Goal: Find contact information: Find contact information

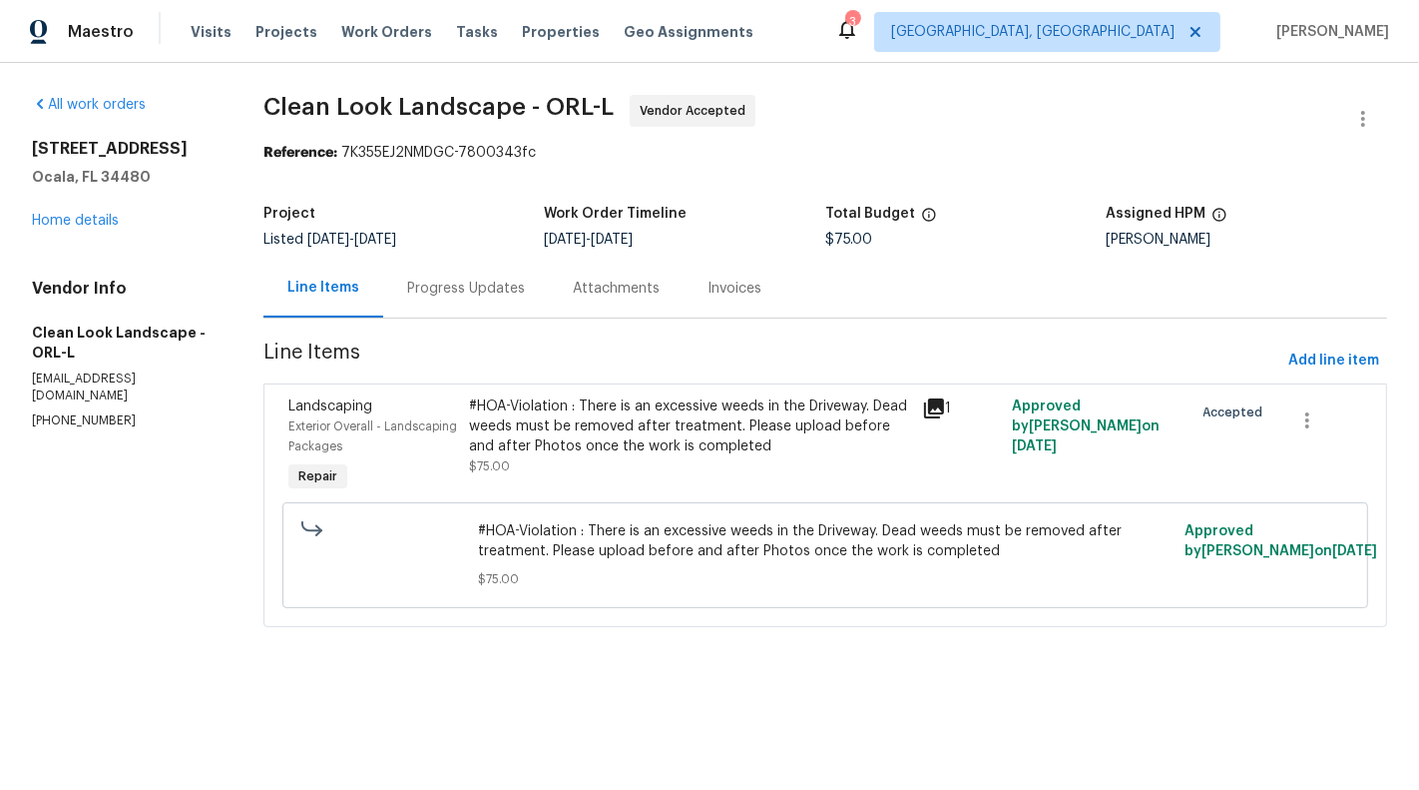
click at [81, 412] on p "(407) 487-6674" at bounding box center [124, 420] width 184 height 17
click at [81, 412] on p "[PHONE_NUMBER]" at bounding box center [124, 420] width 184 height 17
click at [81, 412] on p "(407) 487-6674" at bounding box center [124, 420] width 184 height 17
copy p "(407) 487-6674"
click at [55, 386] on p "cleanlooklandscape@gmail.com" at bounding box center [124, 387] width 184 height 34
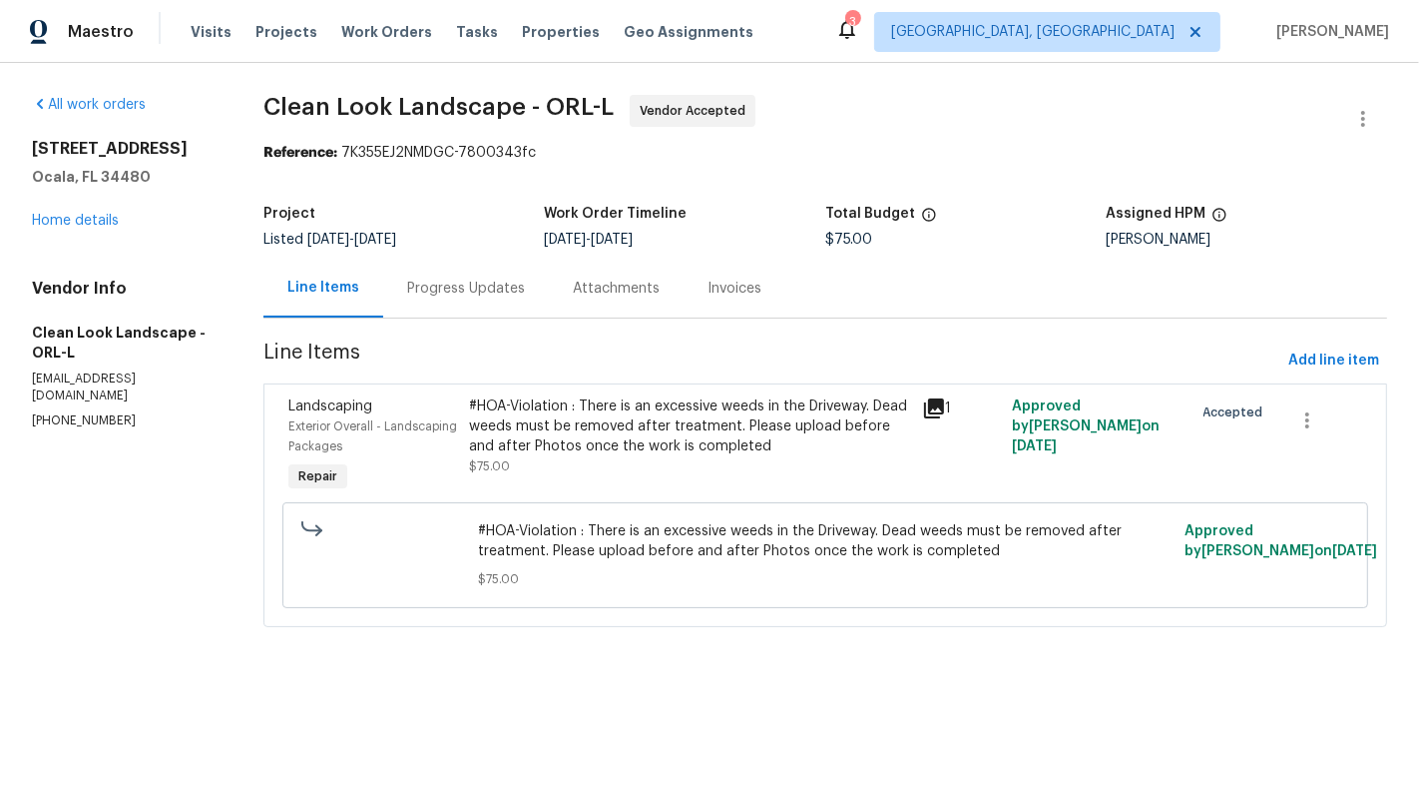
click at [53, 370] on p "cleanlooklandscape@gmail.com" at bounding box center [124, 387] width 184 height 34
copy p "cleanlooklandscape@gmail.com"
click at [78, 362] on div "Vendor Info Clean Look Landscape - ORL-L cleanlooklandscape@gmail.com (407) 487…" at bounding box center [124, 353] width 184 height 151
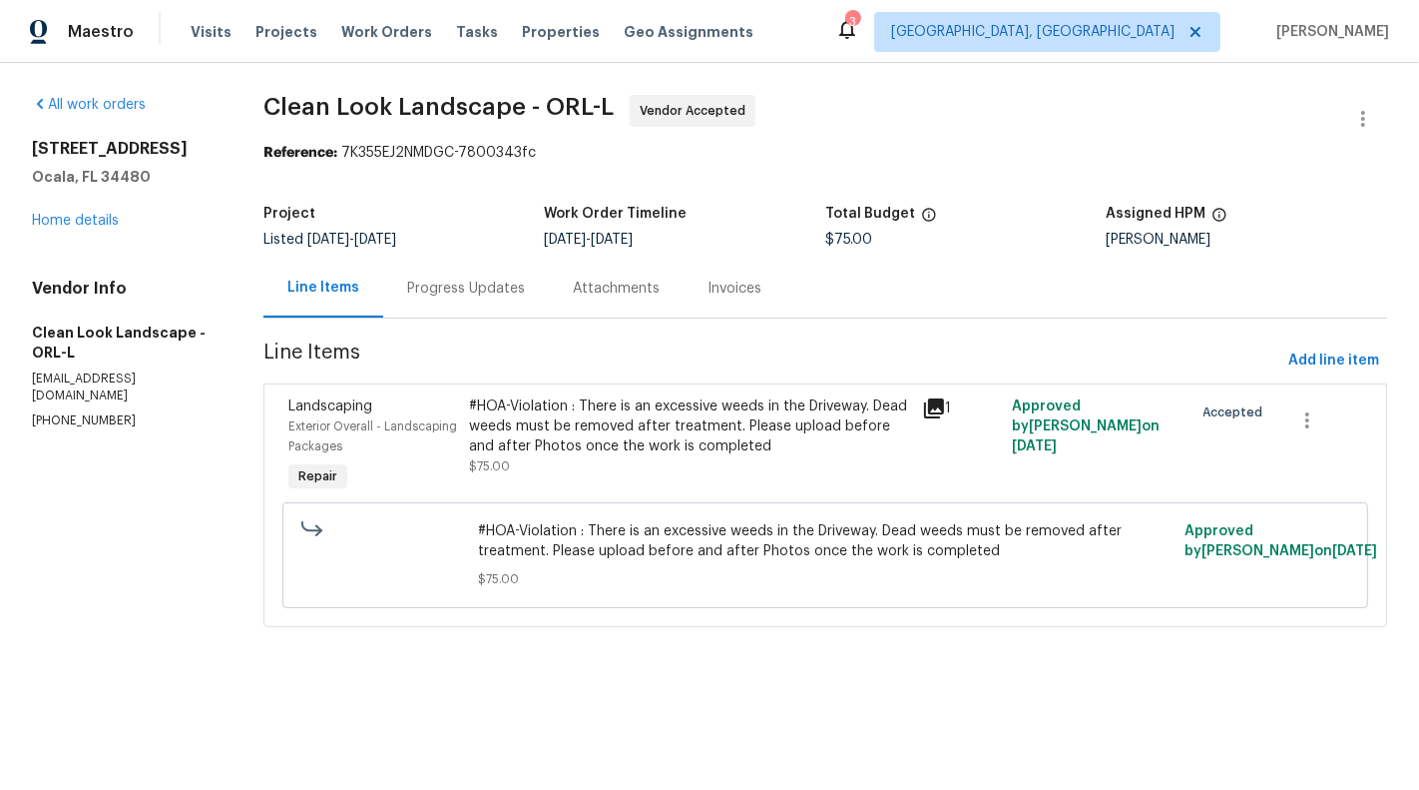
click at [42, 412] on p "(407) 487-6674" at bounding box center [124, 420] width 184 height 17
copy p "(407) 487-6674"
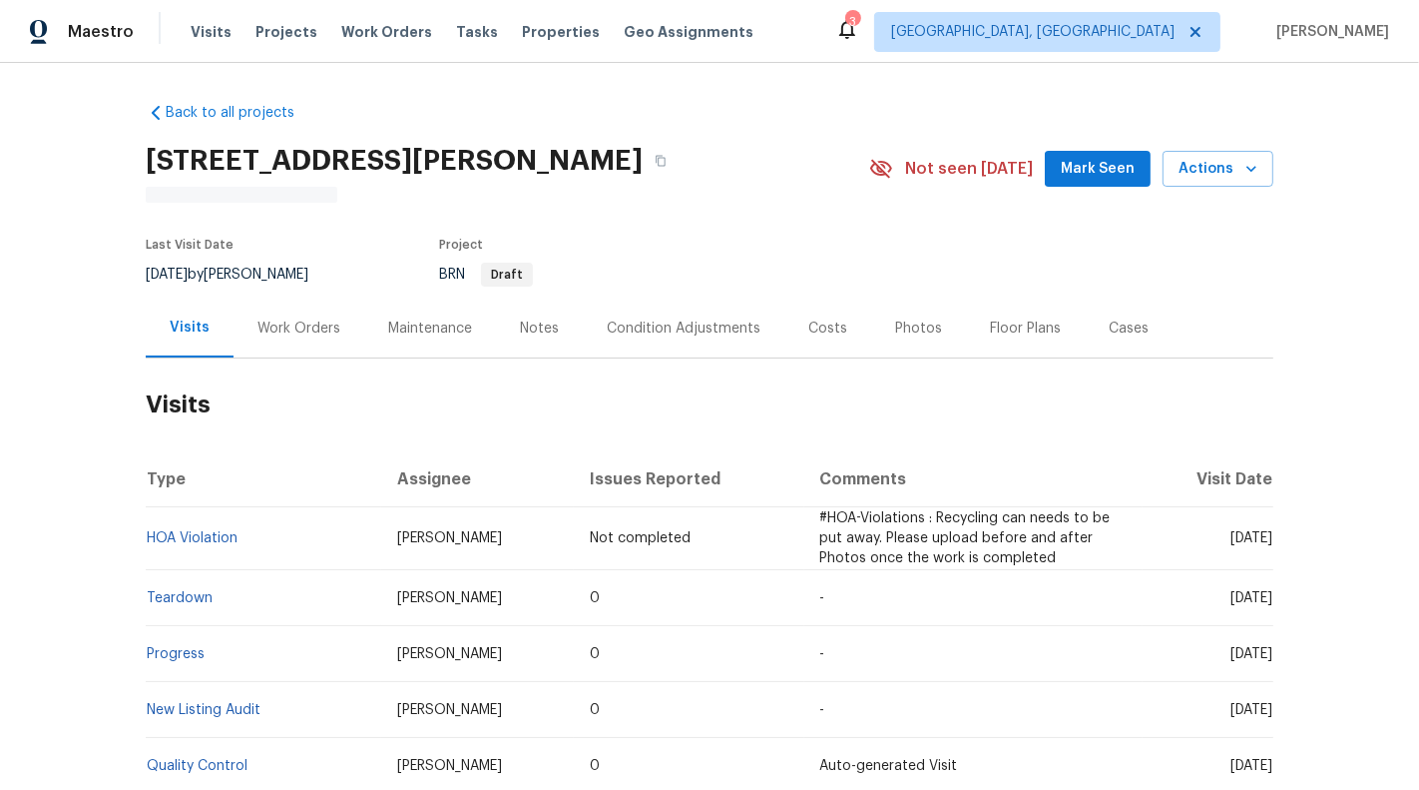
scroll to position [34, 0]
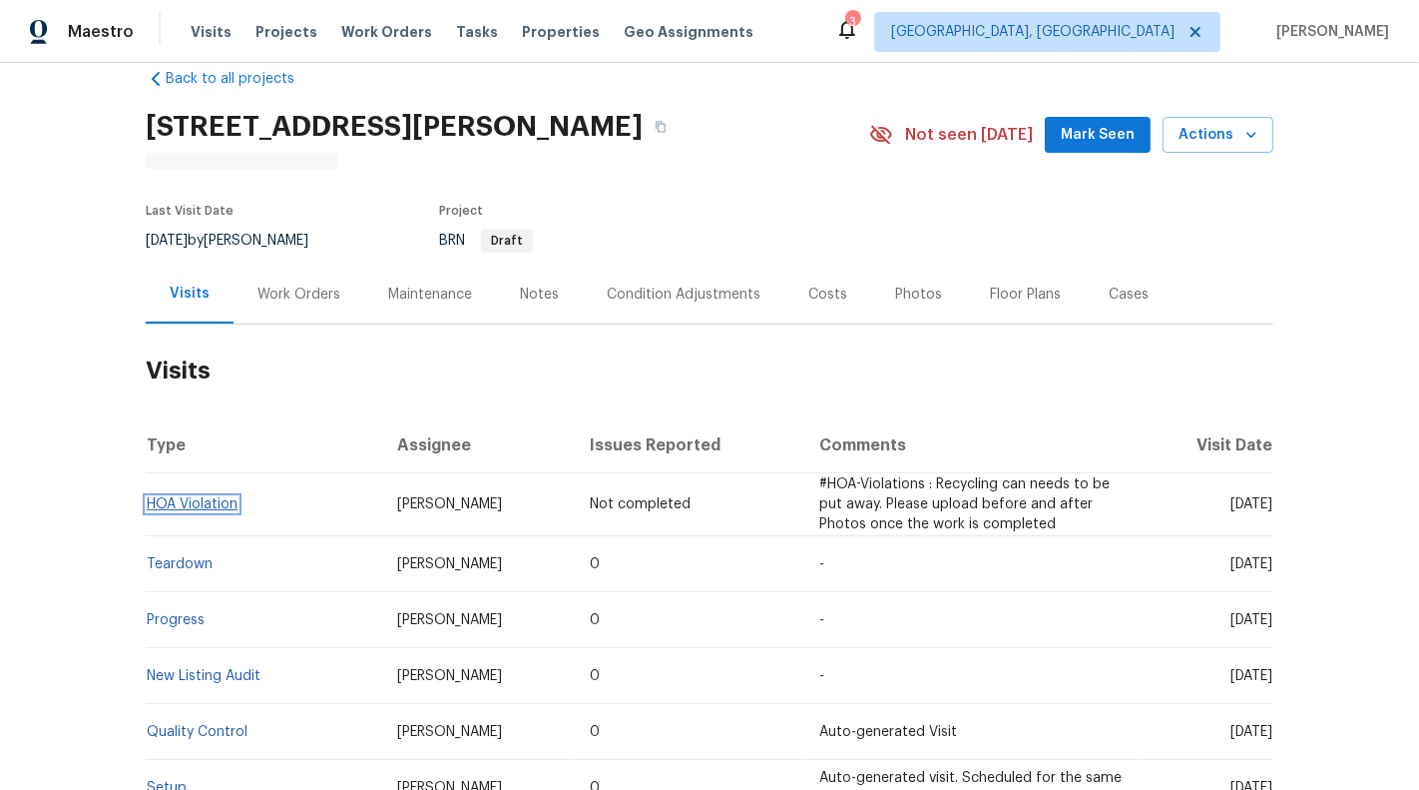
click at [235, 503] on link "HOA Violation" at bounding box center [192, 504] width 91 height 14
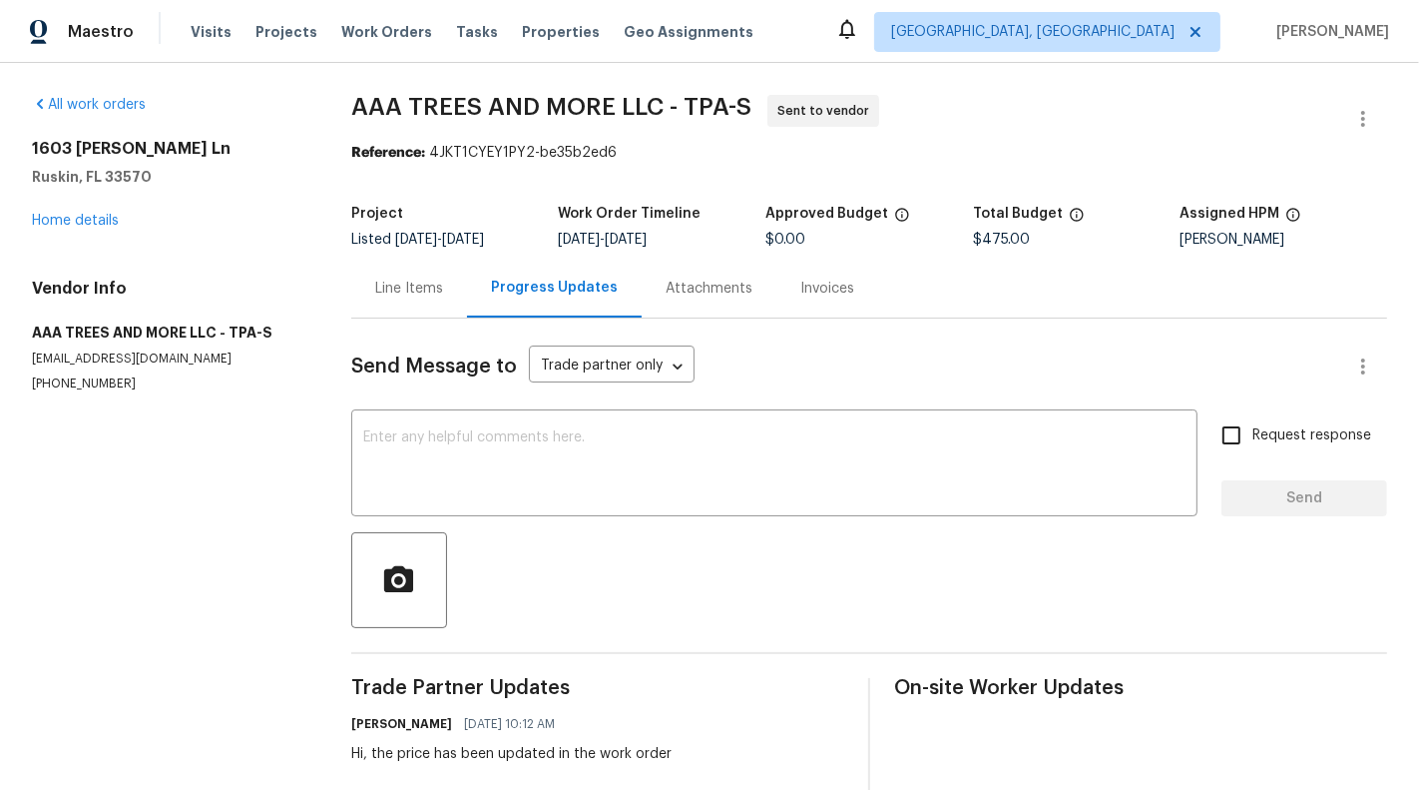
click at [400, 334] on div "Send Message to Trade partner only Trade partner only ​ x ​ Request response Se…" at bounding box center [869, 679] width 1036 height 723
click at [417, 288] on div "Line Items" at bounding box center [409, 288] width 68 height 20
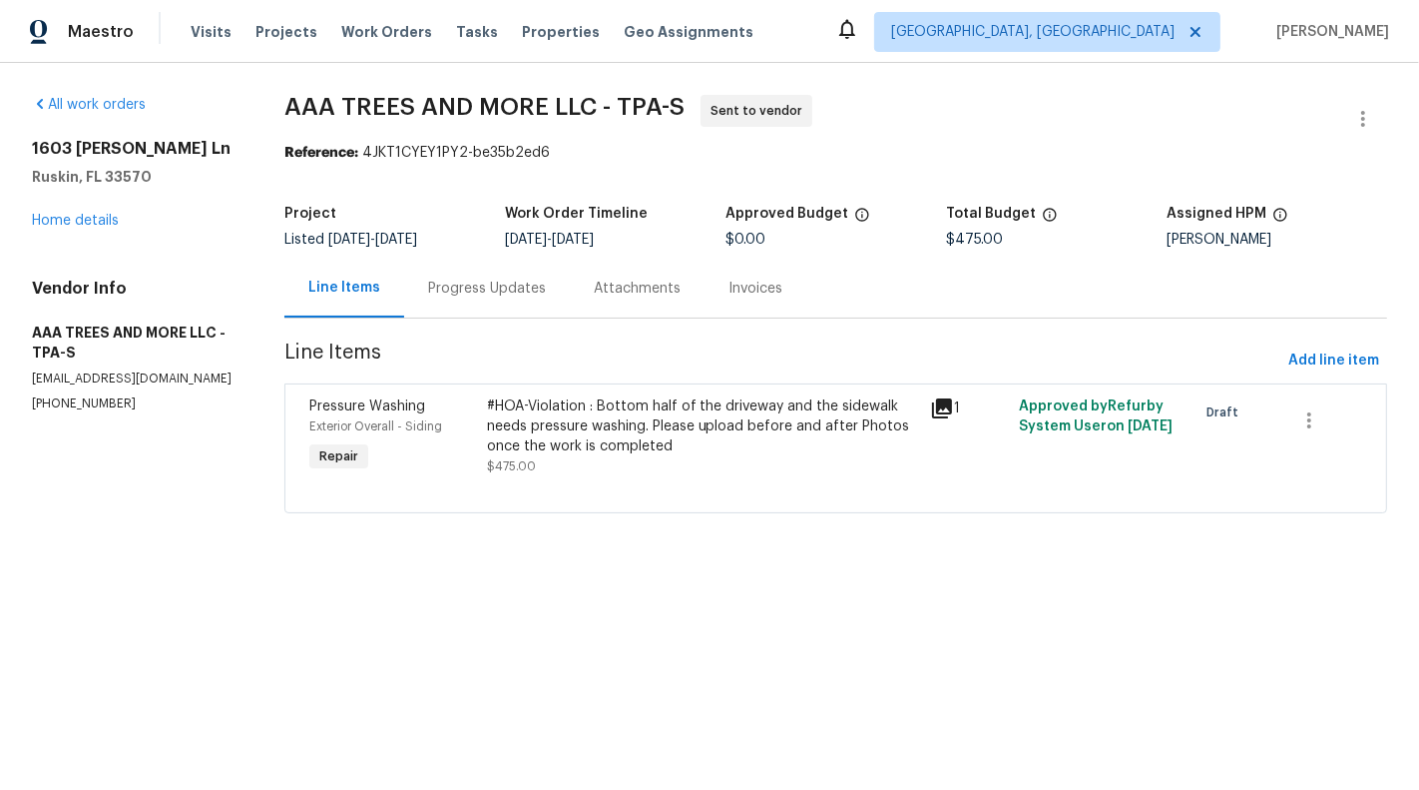
click at [499, 298] on div "Progress Updates" at bounding box center [487, 288] width 166 height 59
